Goal: Task Accomplishment & Management: Use online tool/utility

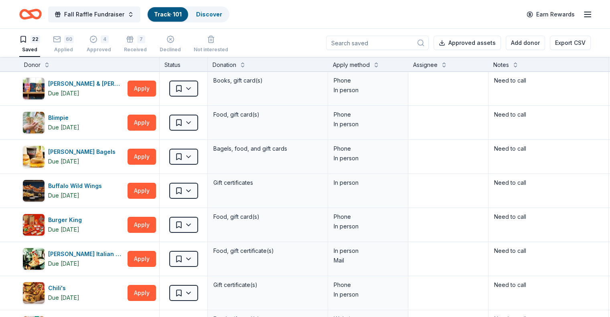
scroll to position [201, 0]
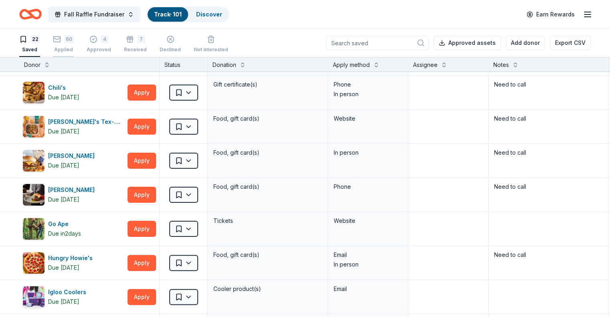
click at [74, 41] on div "60" at bounding box center [63, 39] width 21 height 8
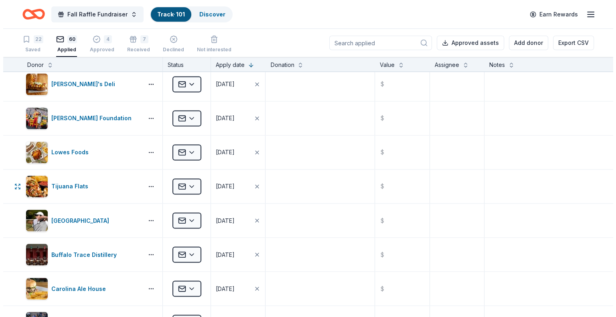
scroll to position [1364, 0]
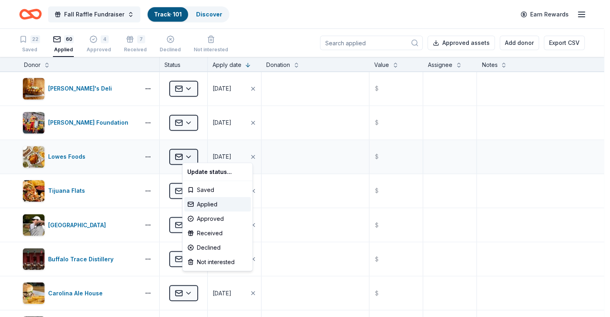
click at [202, 153] on html "Fall Raffle Fundraiser Track · 101 Discover Earn Rewards 22 Saved 60 Applied 4 …" at bounding box center [305, 158] width 610 height 317
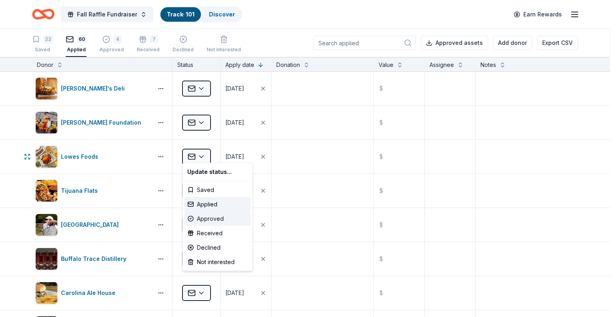
click at [207, 219] on div "Approved" at bounding box center [217, 219] width 67 height 14
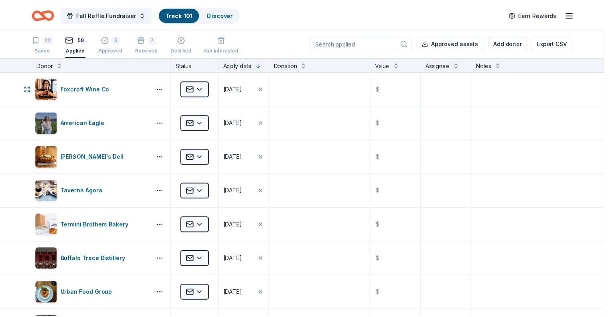
scroll to position [1227, 0]
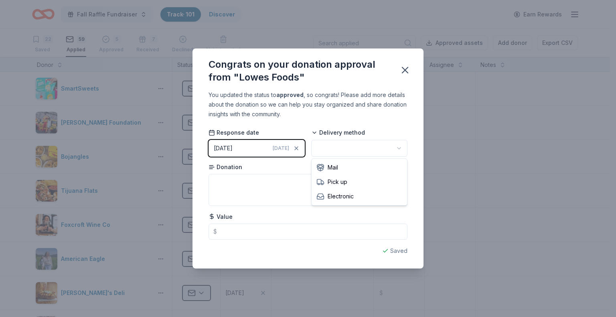
click at [324, 146] on html "Fall Raffle Fundraiser Track · 101 Discover Earn Rewards 22 Saved 59 Applied 5 …" at bounding box center [308, 158] width 616 height 317
click at [309, 187] on textarea at bounding box center [308, 190] width 199 height 32
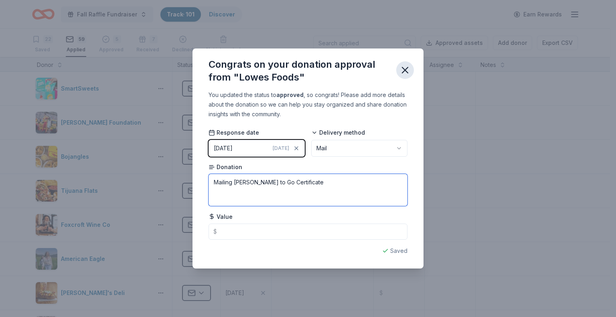
type textarea "Mailing [PERSON_NAME] to Go Certificate"
click at [402, 71] on icon "button" at bounding box center [405, 70] width 11 height 11
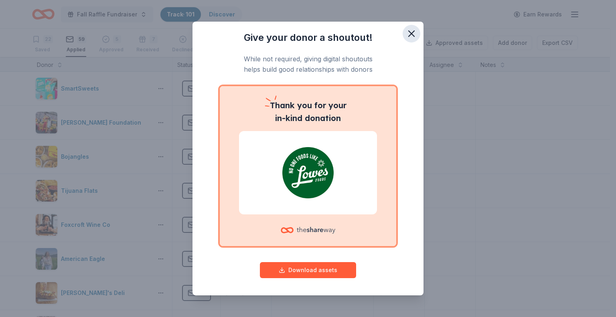
click at [406, 32] on icon "button" at bounding box center [411, 33] width 11 height 11
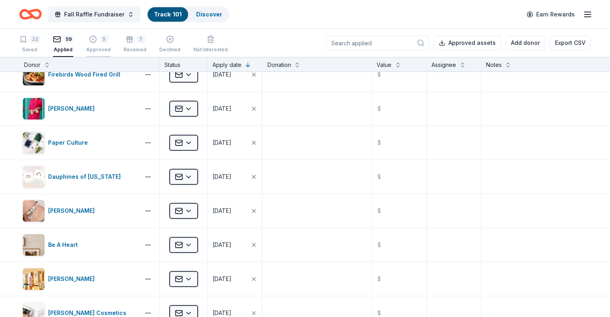
click at [109, 39] on div "5" at bounding box center [98, 35] width 24 height 8
